Goal: Task Accomplishment & Management: Manage account settings

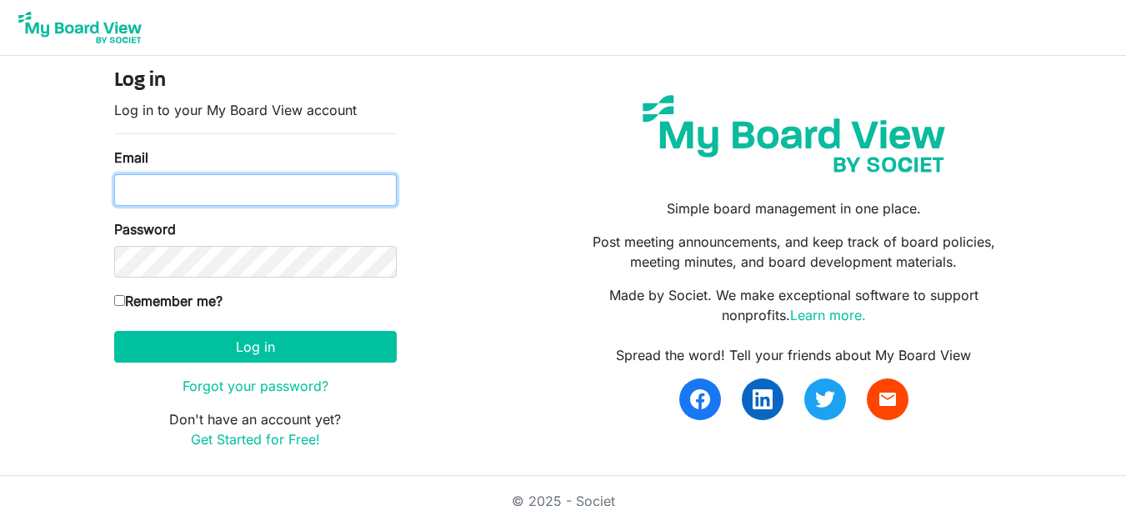
click at [167, 195] on input "Email" at bounding box center [255, 190] width 282 height 32
type input "[EMAIL_ADDRESS][DOMAIN_NAME]"
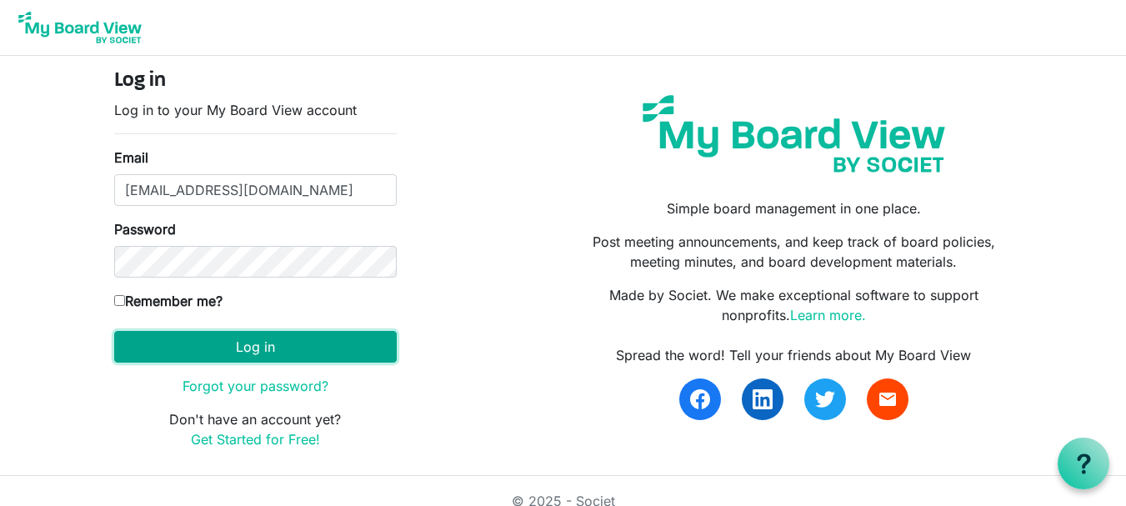
click at [217, 347] on button "Log in" at bounding box center [255, 347] width 282 height 32
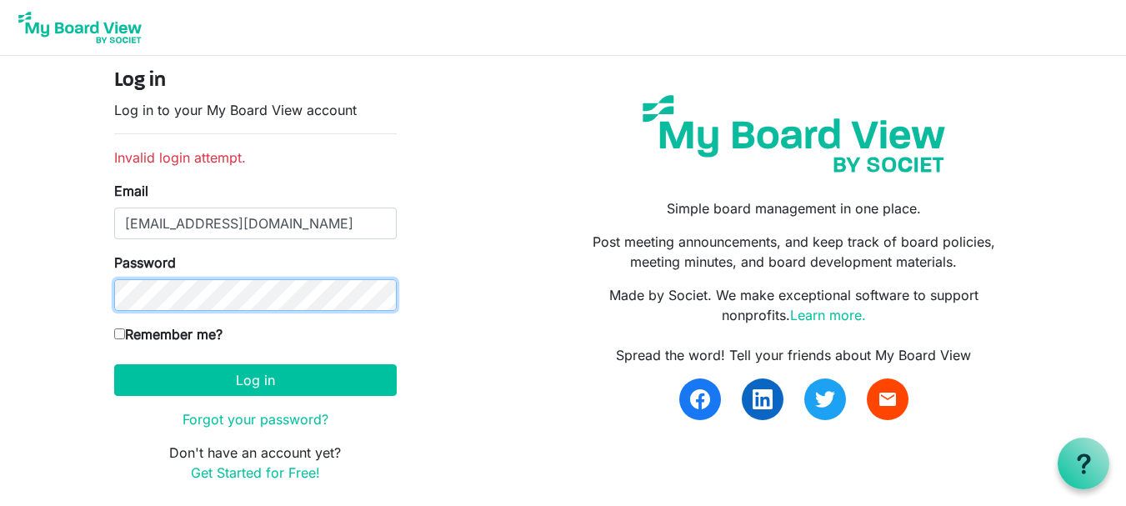
click at [114, 364] on button "Log in" at bounding box center [255, 380] width 282 height 32
click at [233, 420] on link "Forgot your password?" at bounding box center [255, 419] width 146 height 17
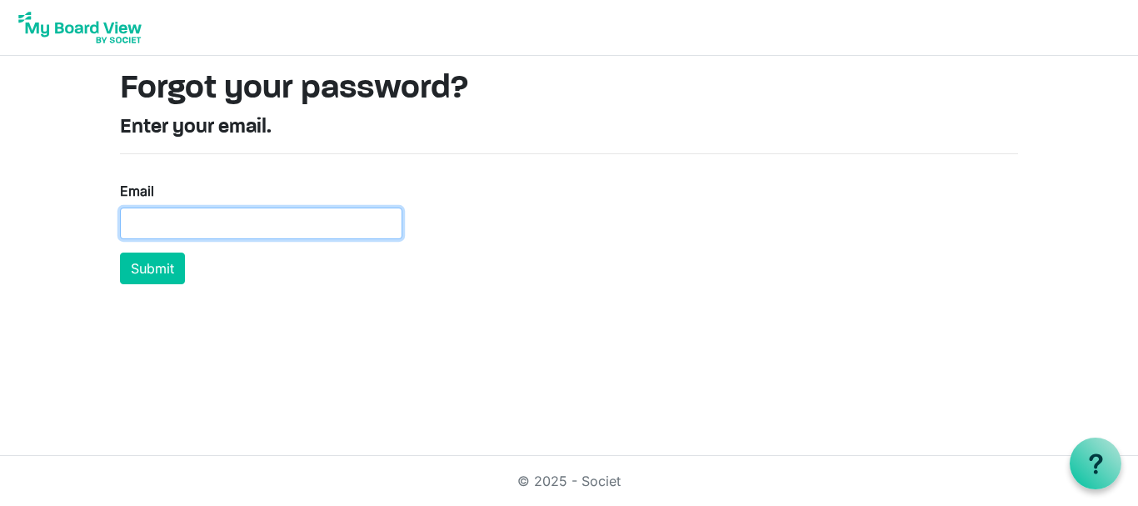
click at [299, 228] on input "Email" at bounding box center [261, 223] width 282 height 32
type input "[EMAIL_ADDRESS][DOMAIN_NAME]"
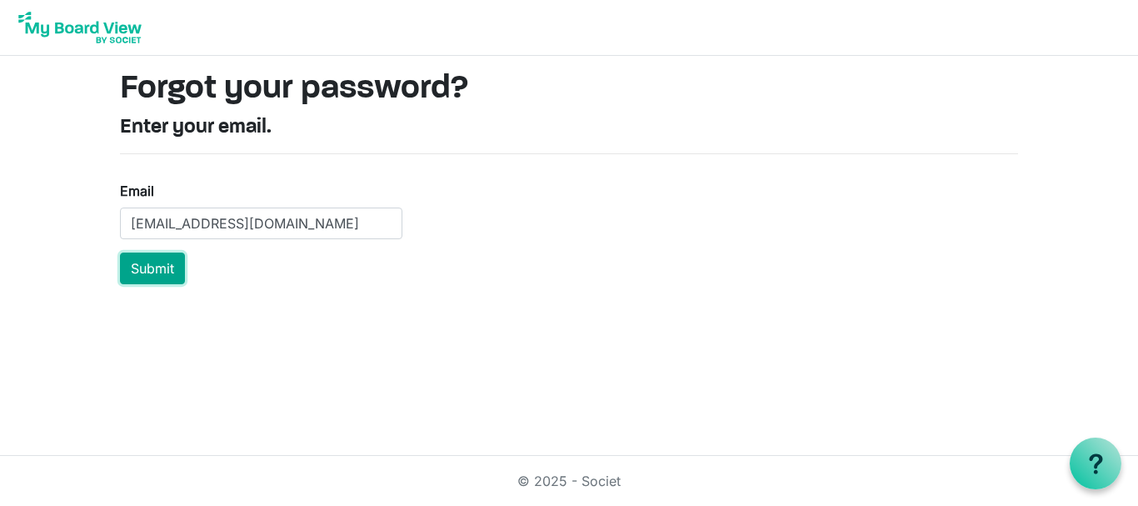
click at [167, 258] on button "Submit" at bounding box center [152, 268] width 65 height 32
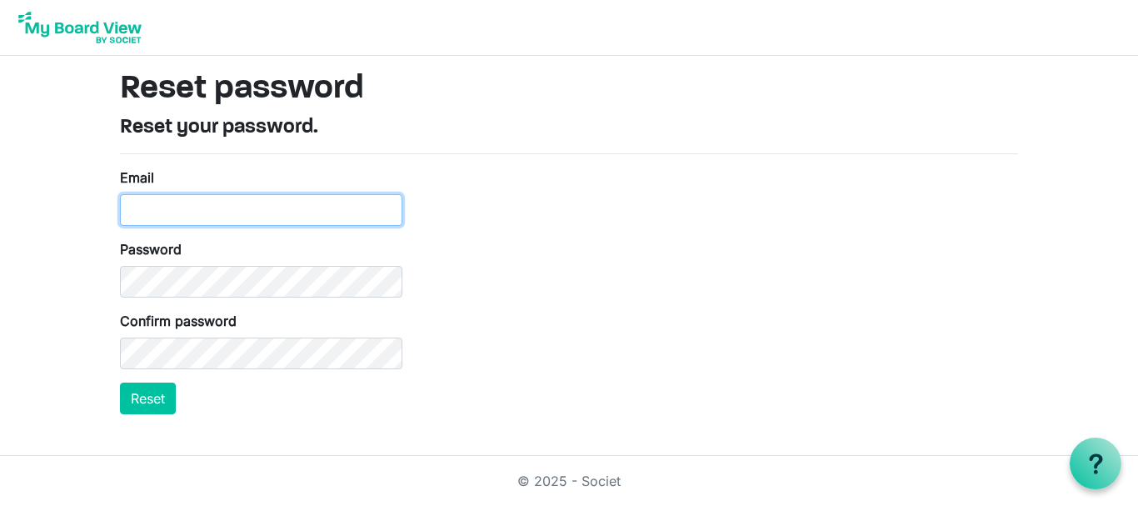
click at [266, 200] on input "Email" at bounding box center [261, 210] width 282 height 32
type input "[EMAIL_ADDRESS][DOMAIN_NAME]"
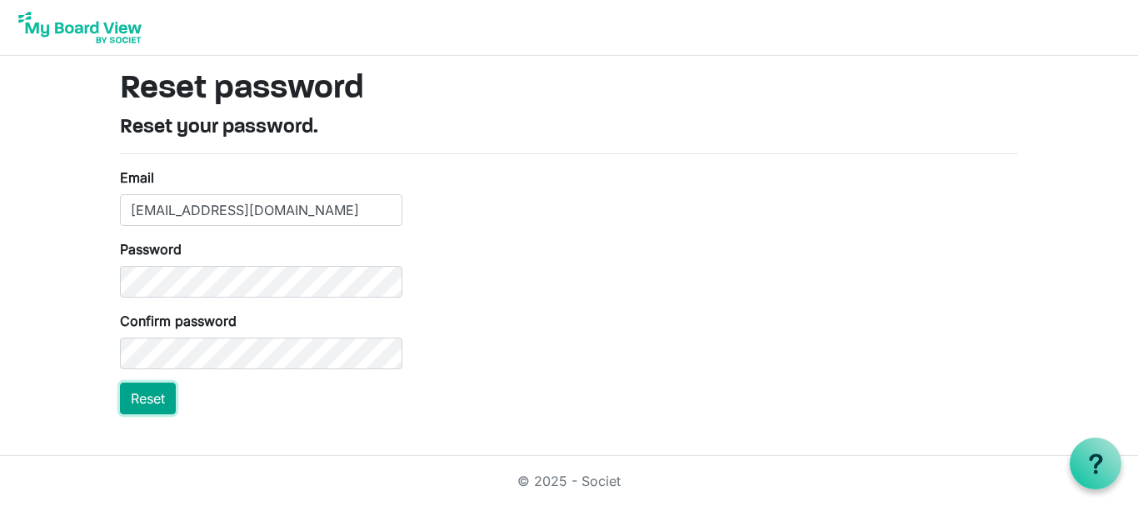
click at [162, 386] on button "Reset" at bounding box center [148, 398] width 56 height 32
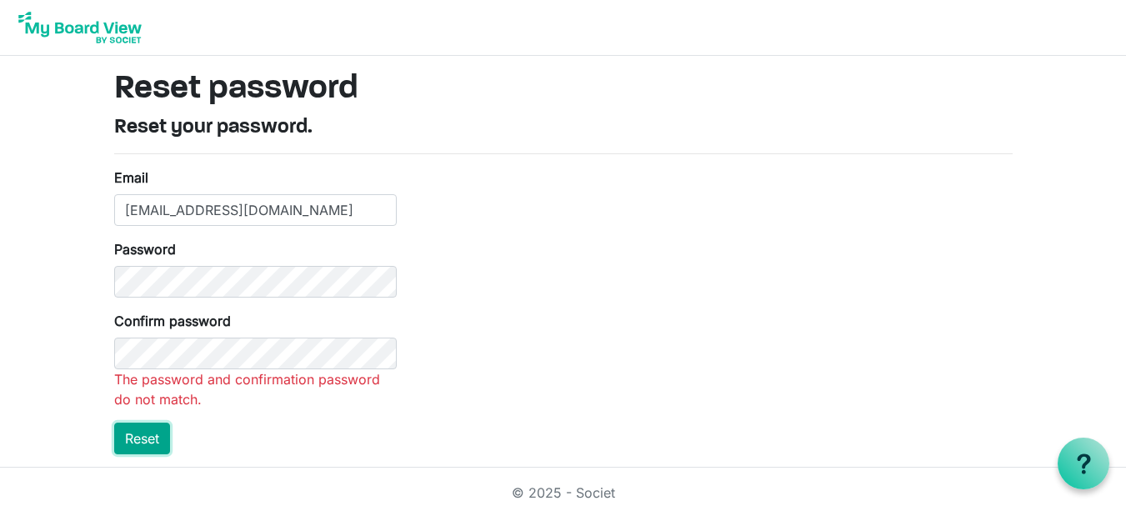
click at [133, 436] on html "Reset password Reset your password. Email [EMAIL_ADDRESS][DOMAIN_NAME] Password…" at bounding box center [563, 258] width 1126 height 517
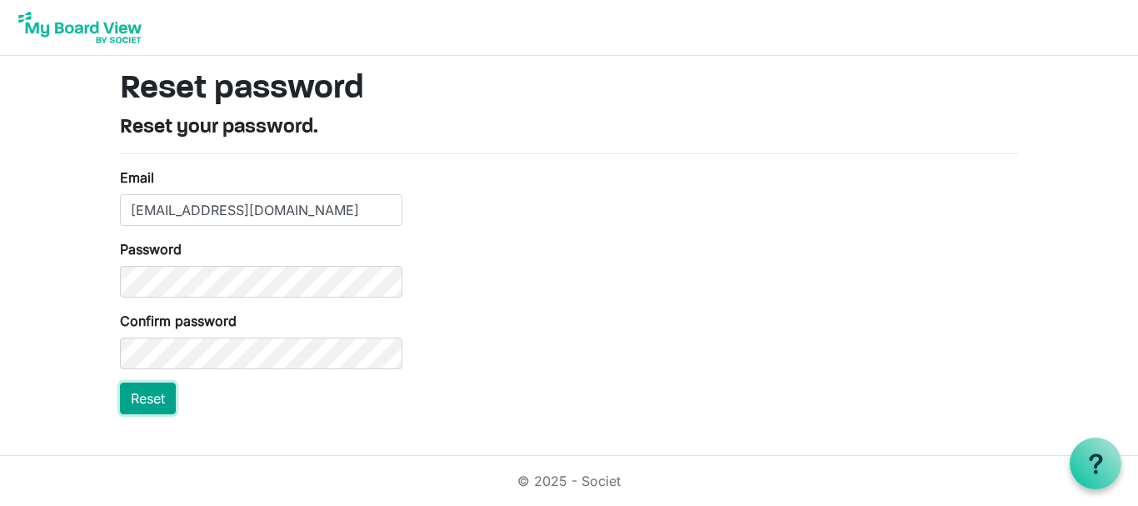
click at [155, 389] on button "Reset" at bounding box center [148, 398] width 56 height 32
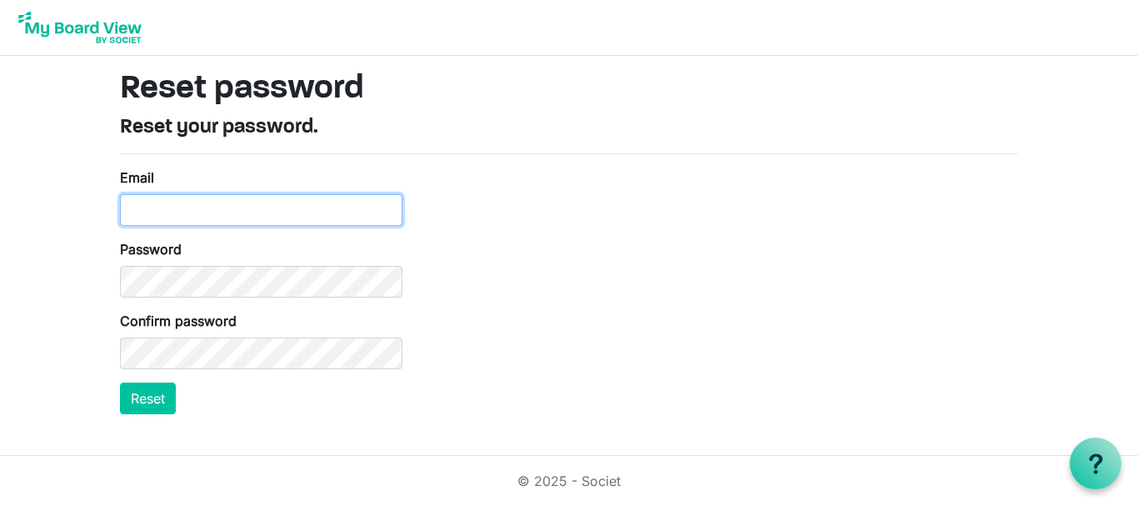
click at [178, 199] on input "Email" at bounding box center [261, 210] width 282 height 32
type input "[EMAIL_ADDRESS][DOMAIN_NAME]"
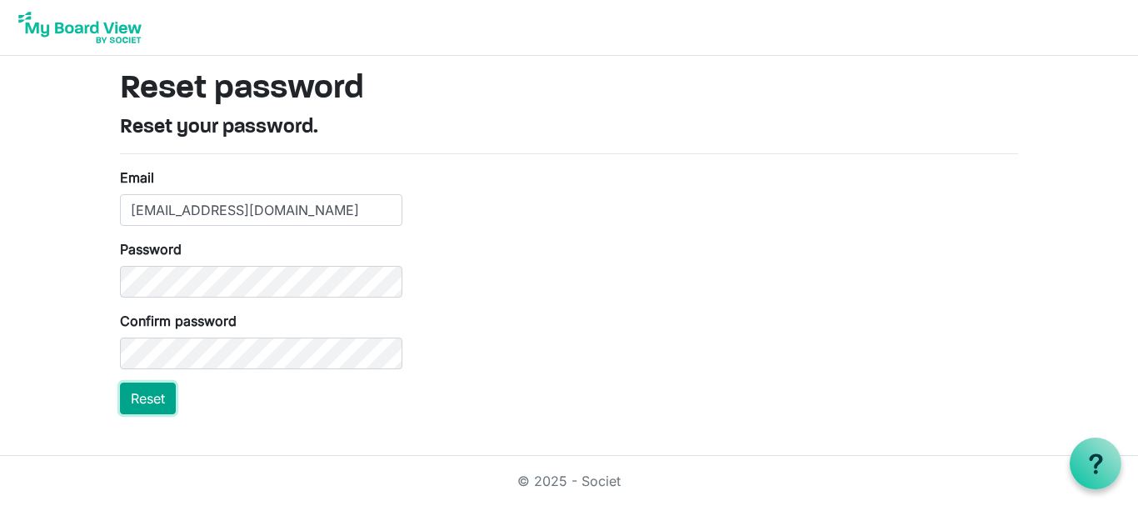
click at [142, 400] on button "Reset" at bounding box center [148, 398] width 56 height 32
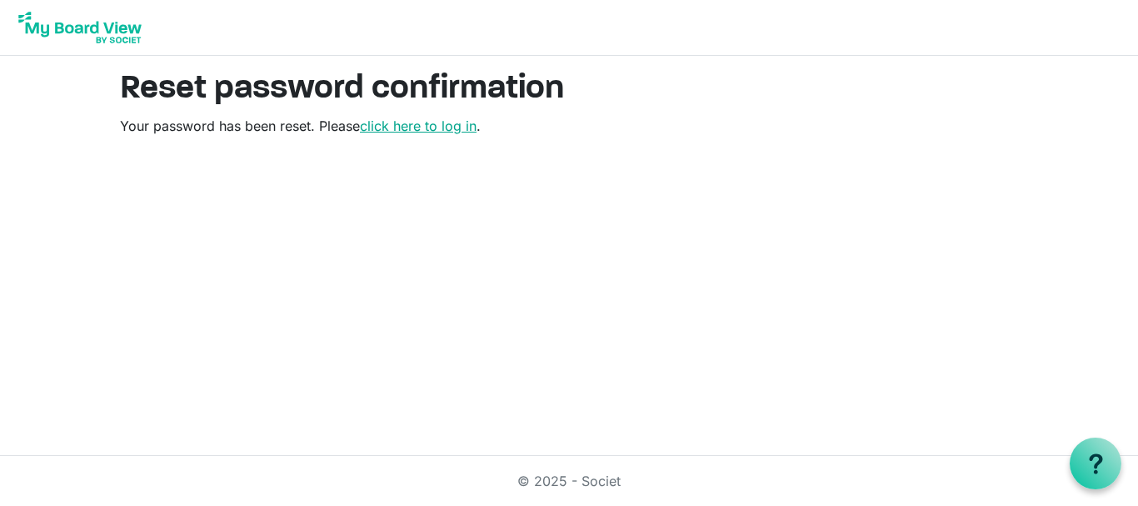
click at [425, 126] on link "click here to log in" at bounding box center [418, 125] width 117 height 17
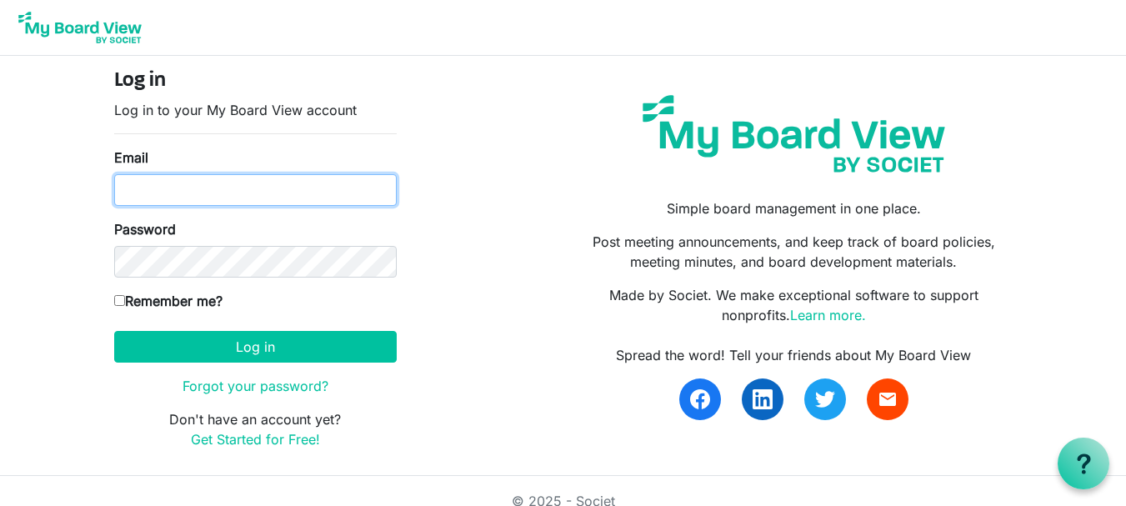
click at [229, 192] on input "Email" at bounding box center [255, 190] width 282 height 32
type input "[EMAIL_ADDRESS][DOMAIN_NAME]"
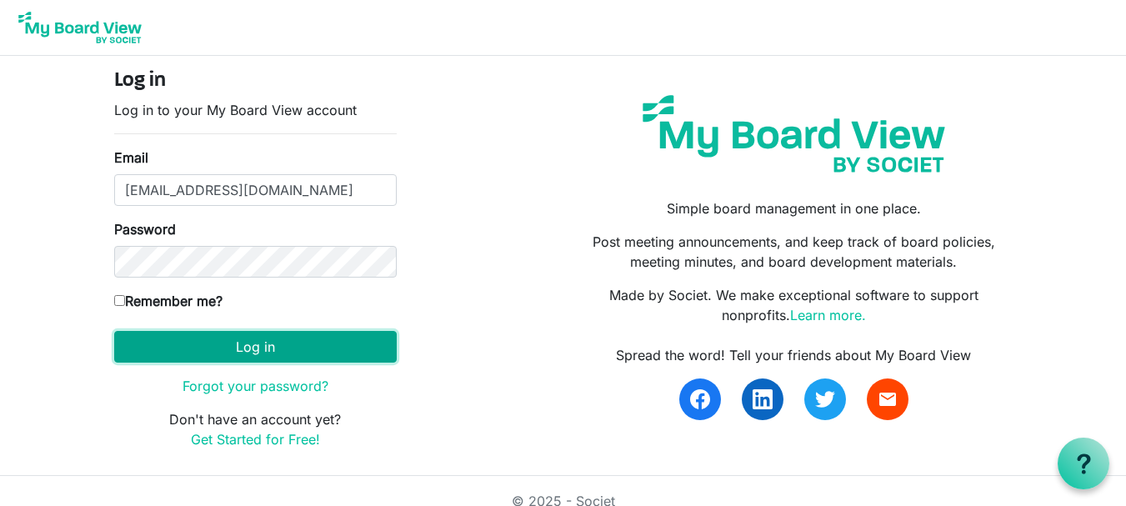
click at [233, 353] on button "Log in" at bounding box center [255, 347] width 282 height 32
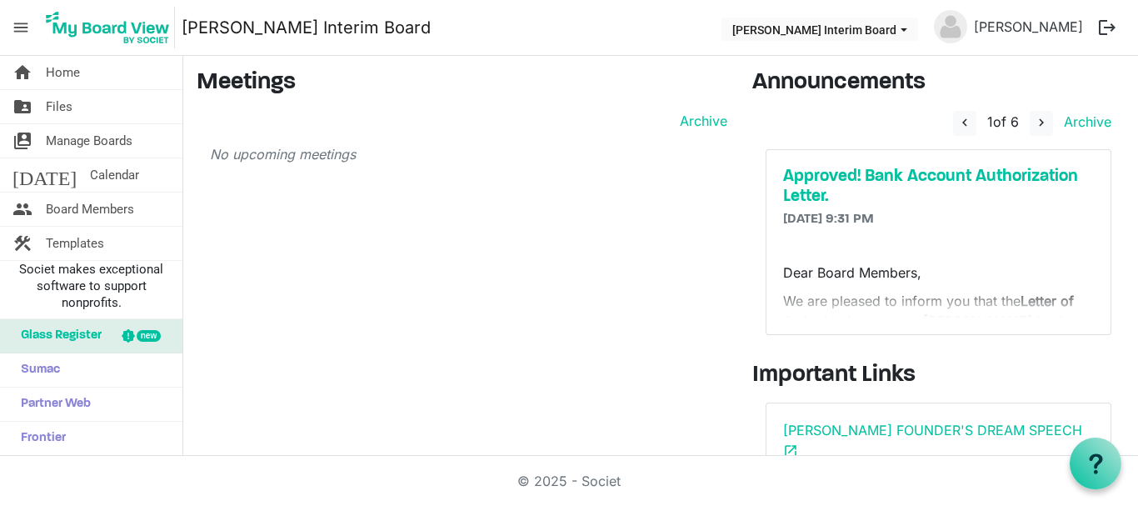
click at [943, 272] on p "Dear Board Members," at bounding box center [938, 272] width 311 height 20
click at [847, 176] on h5 "Approved! Bank Account Authorization Letter." at bounding box center [938, 187] width 311 height 40
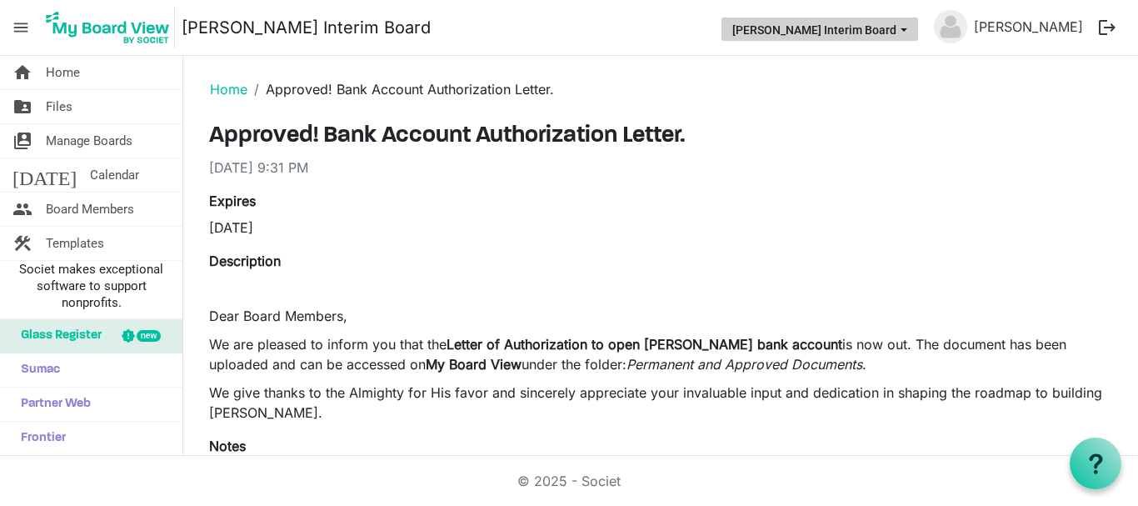
click at [912, 30] on span "RICCA Interim Board dropdownbutton" at bounding box center [904, 30] width 15 height 7
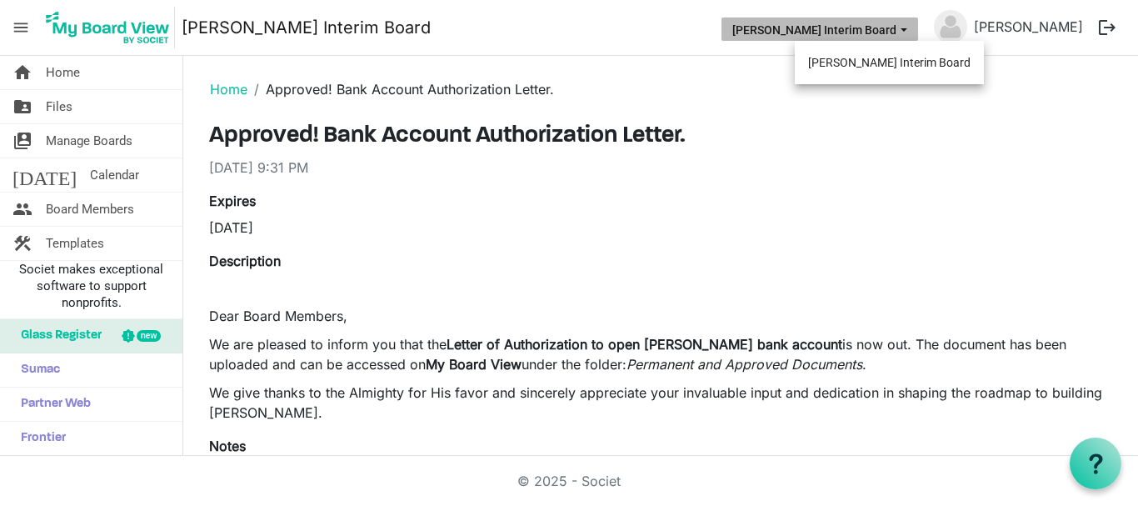
click at [761, 138] on h3 "Approved! Bank Account Authorization Letter." at bounding box center [660, 136] width 903 height 28
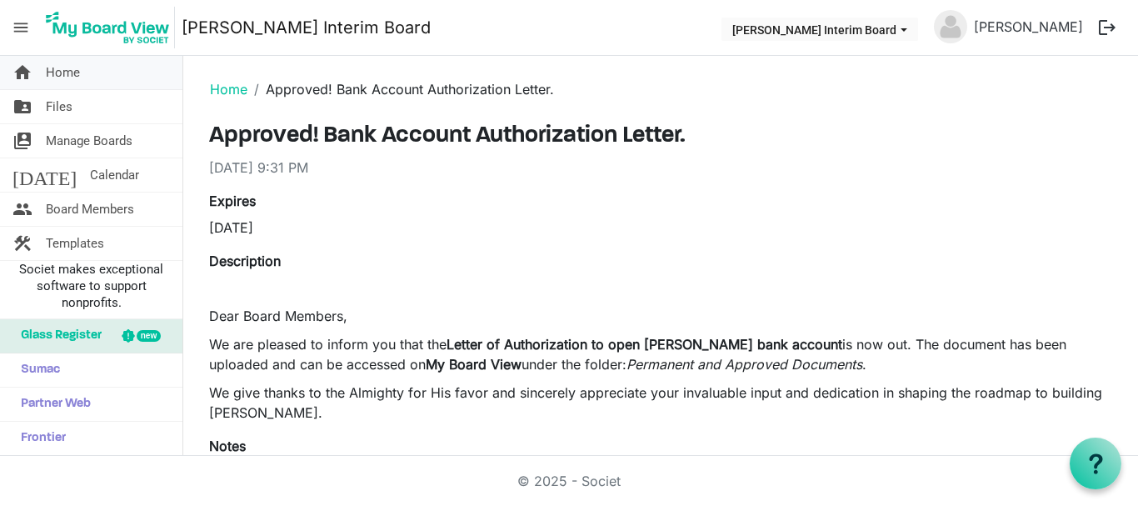
click at [62, 70] on span "Home" at bounding box center [63, 72] width 34 height 33
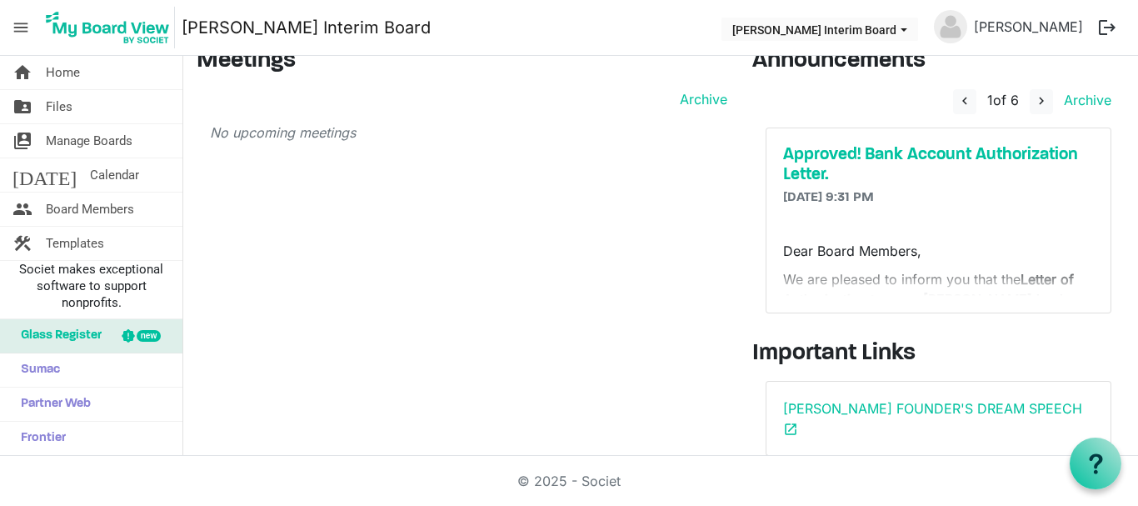
scroll to position [28, 0]
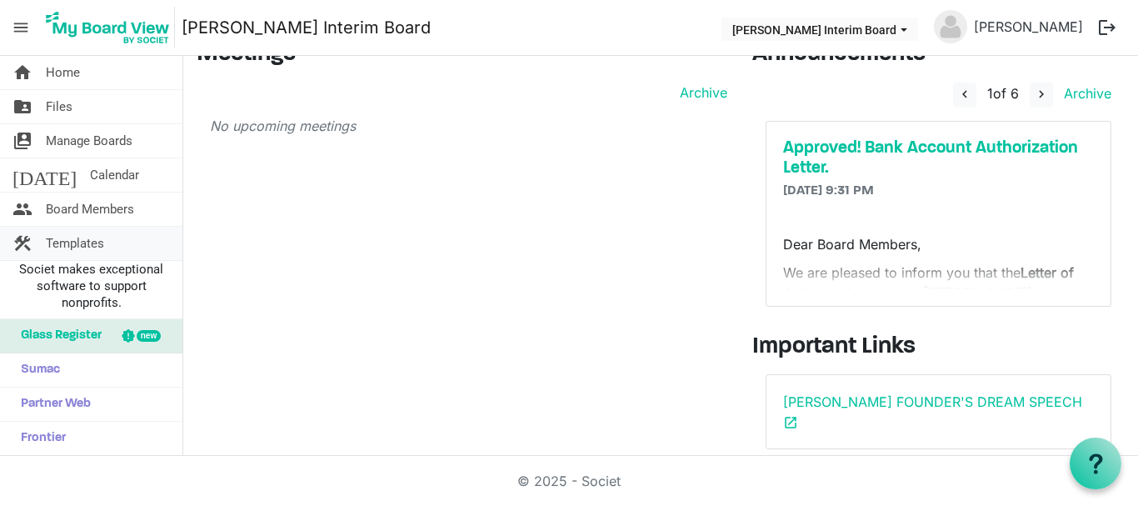
click at [81, 242] on span "Templates" at bounding box center [75, 243] width 58 height 33
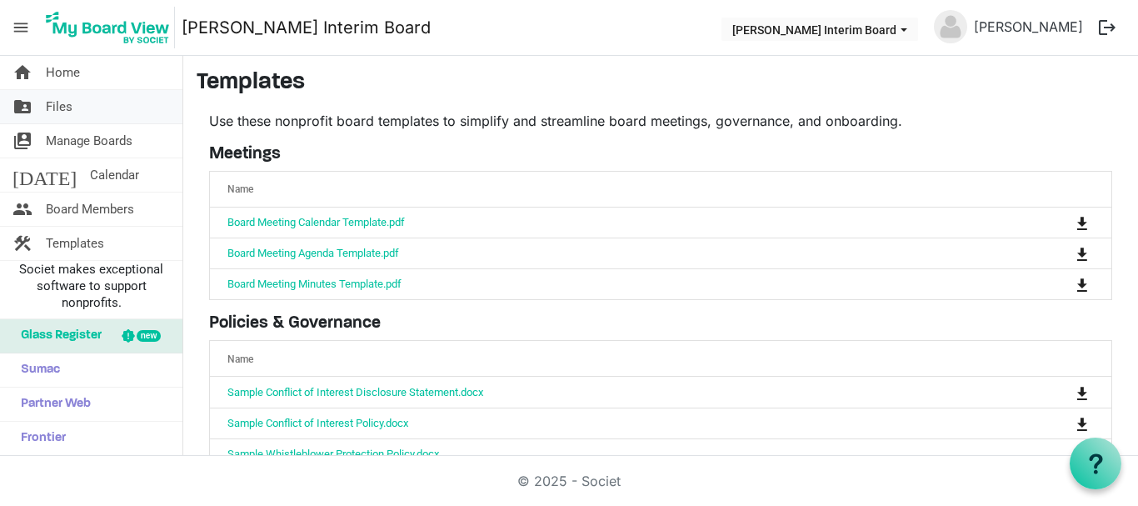
click at [94, 110] on link "folder_shared Files" at bounding box center [91, 106] width 182 height 33
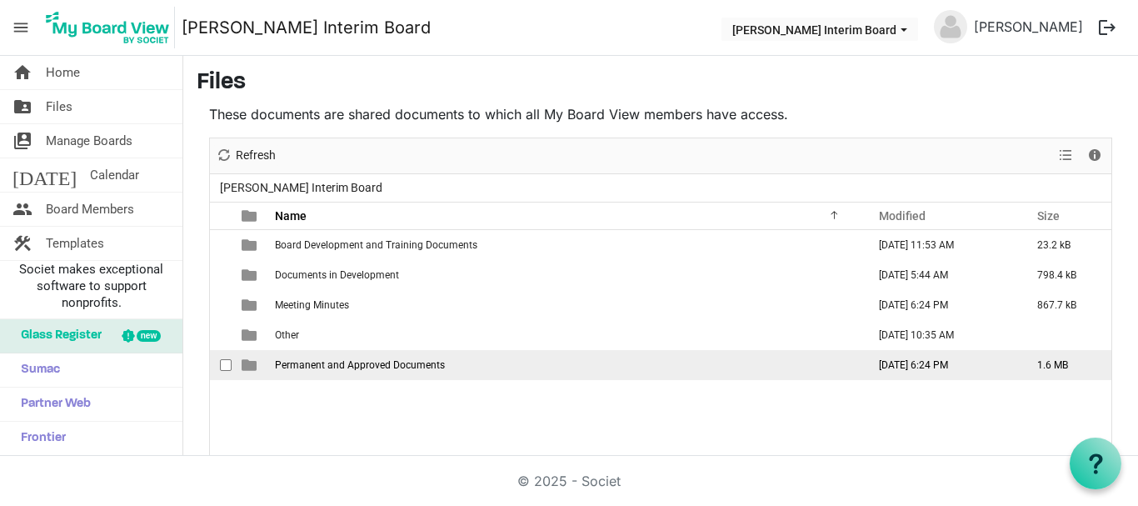
click at [338, 367] on span "Permanent and Approved Documents" at bounding box center [360, 365] width 170 height 12
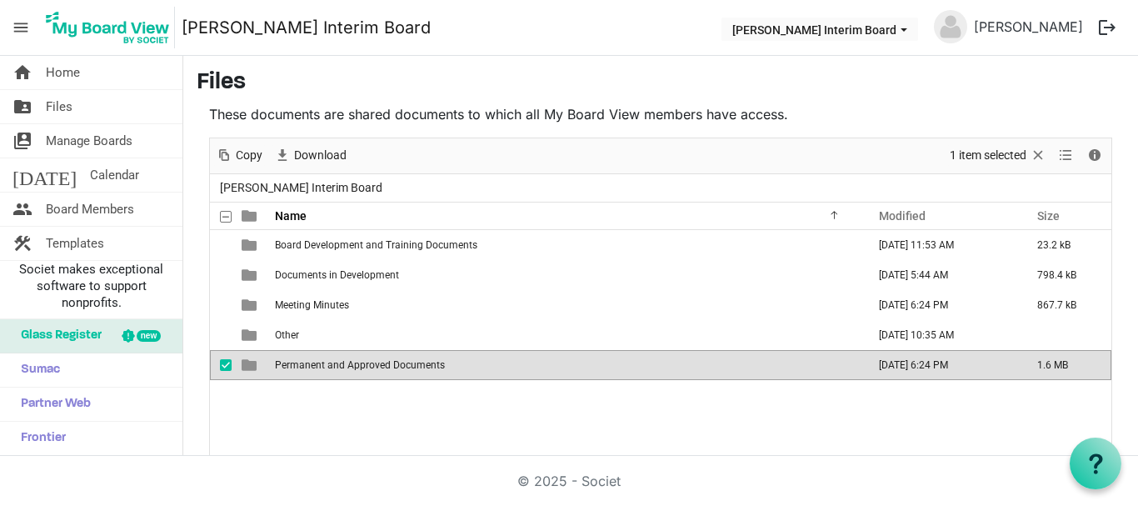
click at [338, 367] on span "Permanent and Approved Documents" at bounding box center [360, 365] width 170 height 12
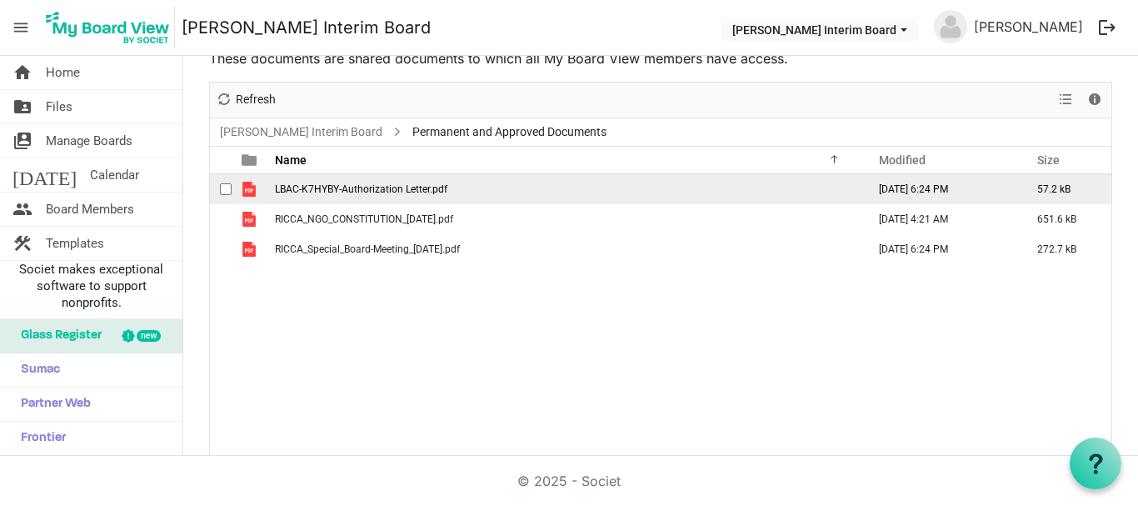
click at [329, 187] on span "LBAC-K7HYBY-Authorization Letter.pdf" at bounding box center [361, 189] width 172 height 12
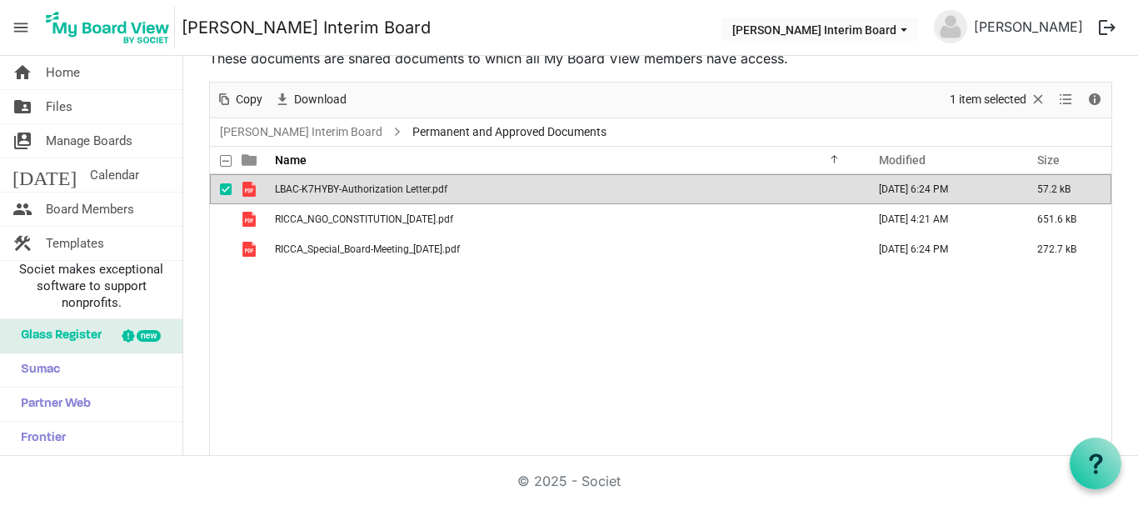
click at [717, 315] on div "LBAC-K7HYBY-Authorization Letter.pdf [DATE] 6:24 PM 57.2 kB RICCA_NGO_CONSTITUT…" at bounding box center [661, 315] width 902 height 282
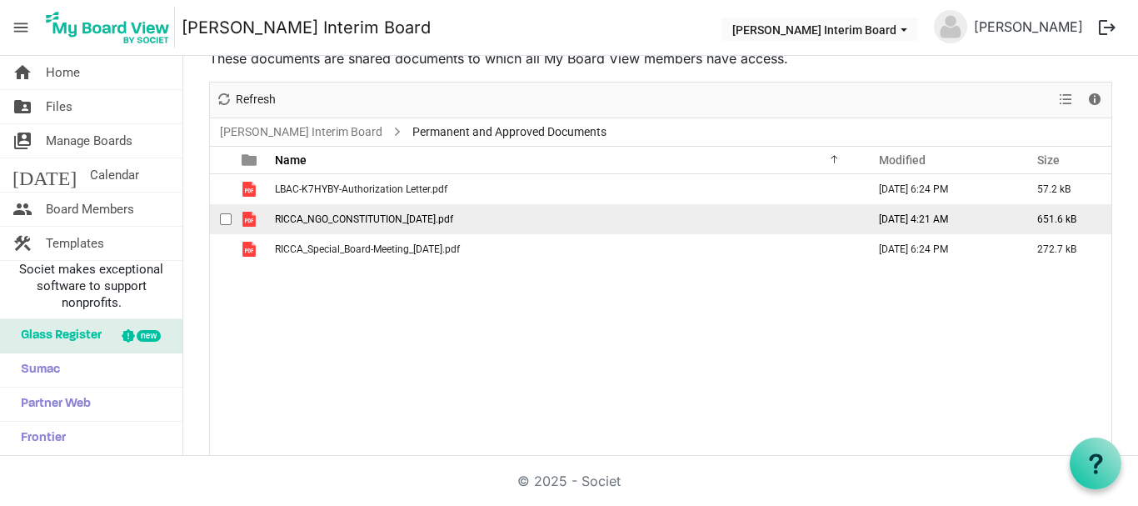
click at [346, 218] on span "RICCA_NGO_CONSTITUTION_[DATE].pdf" at bounding box center [364, 219] width 178 height 12
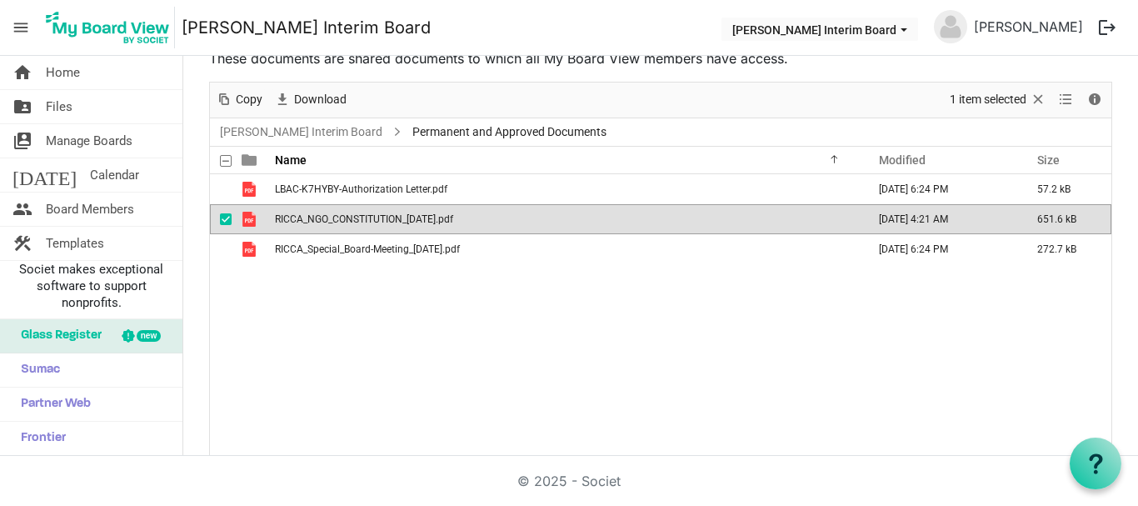
click at [346, 218] on span "RICCA_NGO_CONSTITUTION_[DATE].pdf" at bounding box center [364, 219] width 178 height 12
click at [1050, 19] on link "[PERSON_NAME]" at bounding box center [1028, 26] width 122 height 33
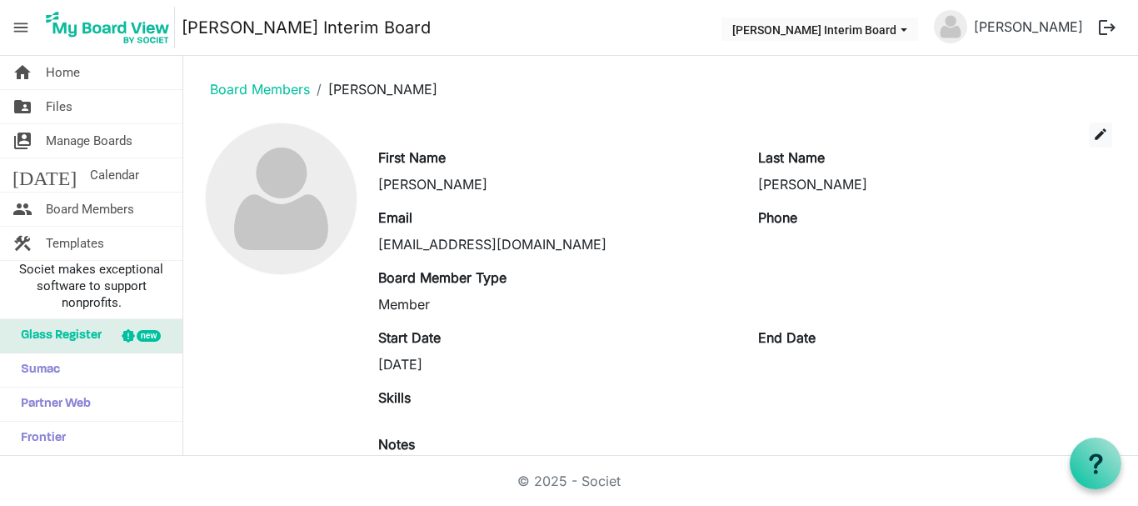
click at [1113, 26] on button "logout" at bounding box center [1107, 27] width 35 height 35
